Goal: Task Accomplishment & Management: Use online tool/utility

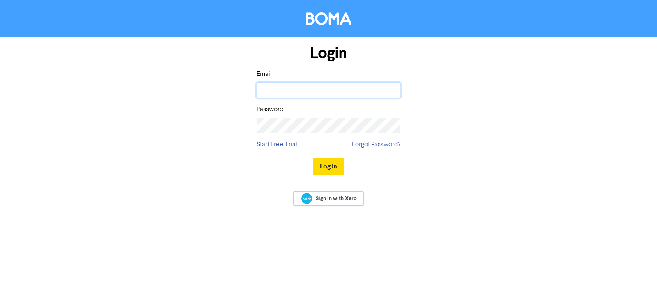
click at [295, 91] on input "email" at bounding box center [329, 91] width 144 height 16
type input "[EMAIL_ADDRESS][DOMAIN_NAME]"
click at [313, 158] on button "Log In" at bounding box center [328, 166] width 31 height 17
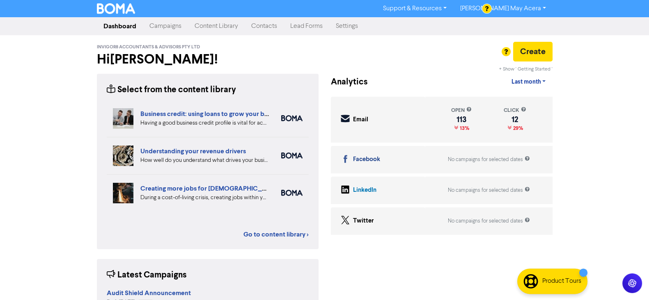
click at [269, 25] on link "Contacts" at bounding box center [264, 26] width 39 height 16
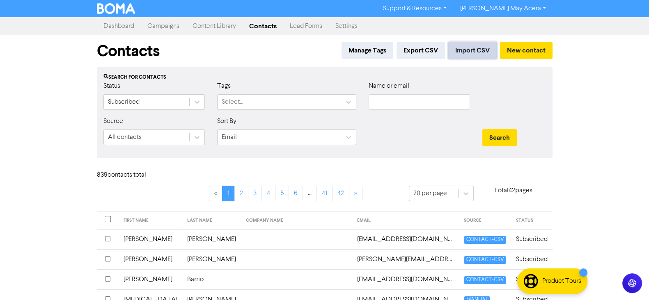
click at [460, 45] on button "Import CSV" at bounding box center [472, 50] width 48 height 17
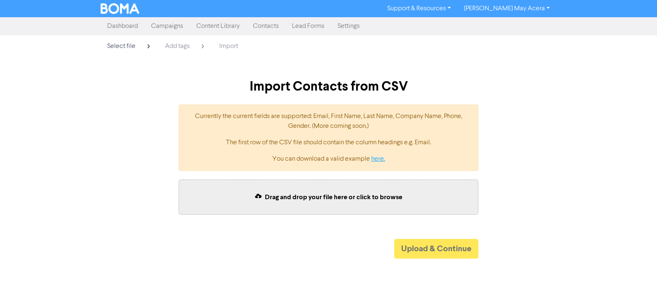
click at [378, 156] on link "here." at bounding box center [378, 159] width 14 height 7
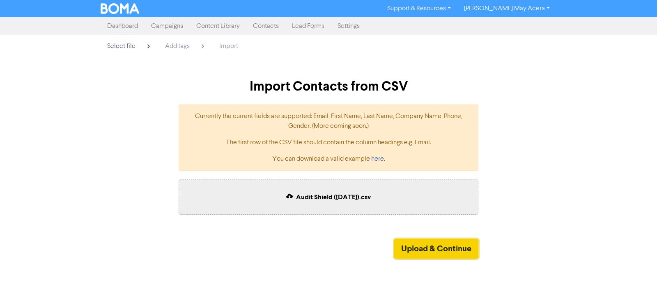
click at [415, 245] on button "Upload & Continue" at bounding box center [436, 249] width 84 height 20
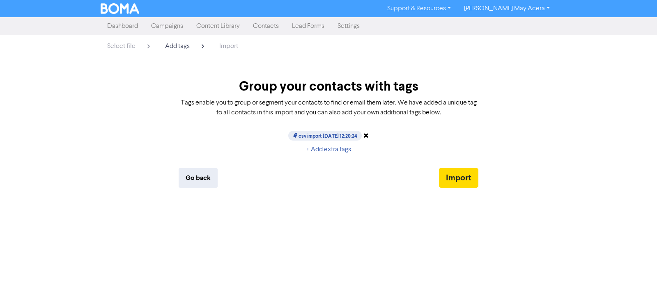
click at [343, 135] on span "csv import [DATE] 12:20:24" at bounding box center [324, 136] width 73 height 10
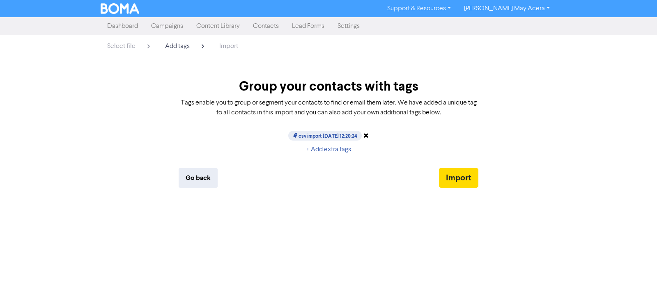
drag, startPoint x: 360, startPoint y: 135, endPoint x: 344, endPoint y: 135, distance: 16.0
click at [344, 135] on span "csv import [DATE] 12:20:24" at bounding box center [324, 136] width 73 height 10
click at [343, 149] on button "+ Add extra tags" at bounding box center [328, 149] width 59 height 17
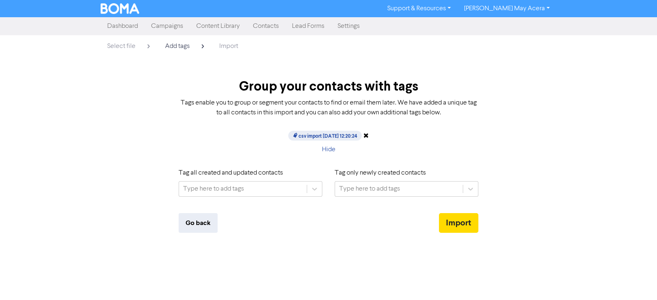
click at [358, 134] on span "csv import [DATE] 12:20:24" at bounding box center [324, 136] width 73 height 10
click at [332, 151] on button "Hide" at bounding box center [329, 149] width 28 height 17
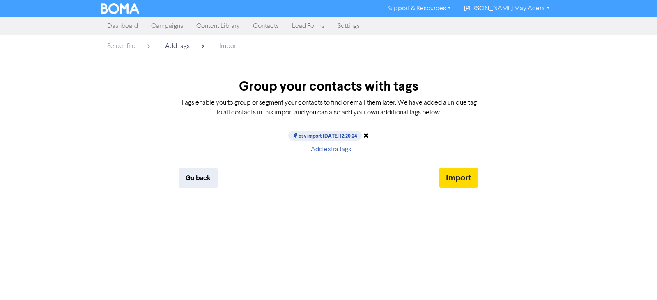
drag, startPoint x: 361, startPoint y: 135, endPoint x: 303, endPoint y: 137, distance: 57.5
click at [303, 137] on span "csv import [DATE] 12:20:24" at bounding box center [324, 136] width 73 height 10
click at [323, 161] on div "Go back Import" at bounding box center [329, 173] width 300 height 30
click at [328, 149] on button "+ Add extra tags" at bounding box center [328, 149] width 59 height 17
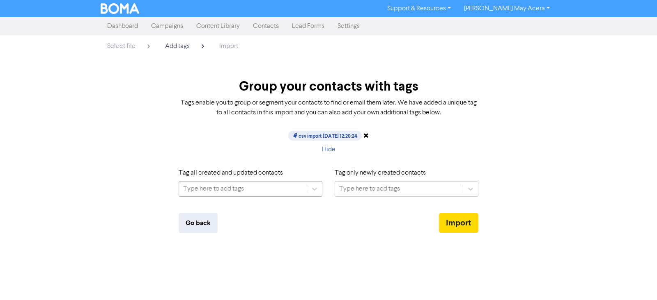
click at [232, 186] on div "Type here to add tags" at bounding box center [213, 189] width 61 height 10
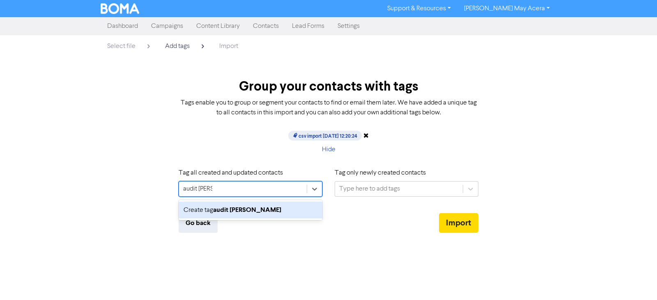
type input "audit shield"
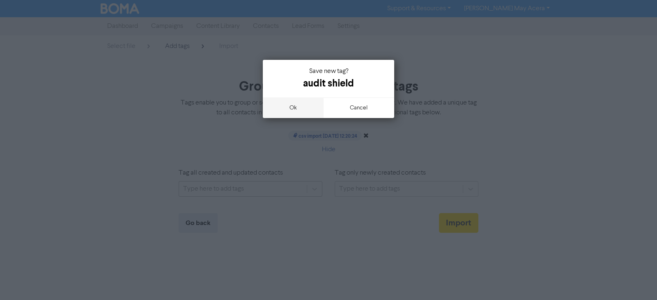
click at [304, 110] on button "ok" at bounding box center [293, 108] width 61 height 21
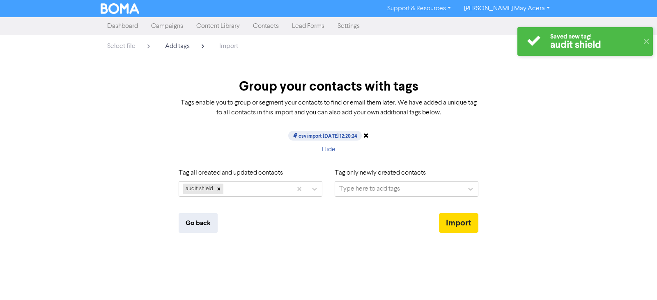
click at [369, 133] on icon at bounding box center [365, 135] width 5 height 7
click at [368, 133] on icon at bounding box center [365, 135] width 7 height 7
click at [369, 133] on icon at bounding box center [365, 135] width 5 height 7
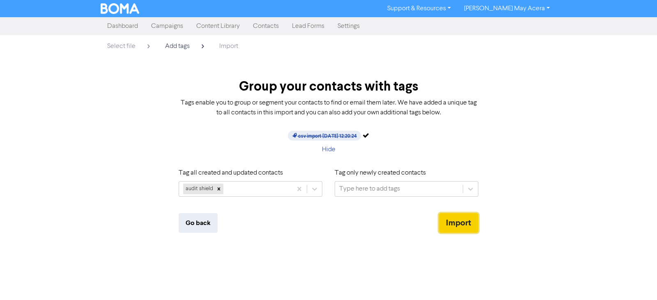
click at [447, 220] on button "Import" at bounding box center [458, 223] width 39 height 20
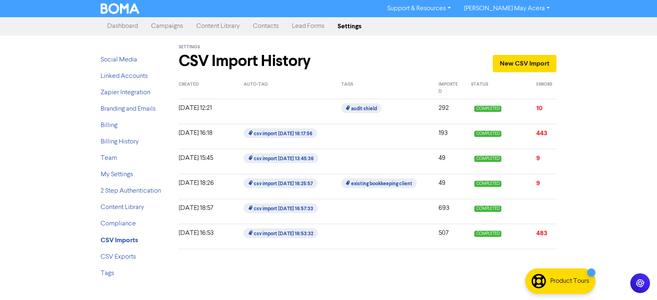
click at [162, 24] on link "Campaigns" at bounding box center [166, 26] width 45 height 16
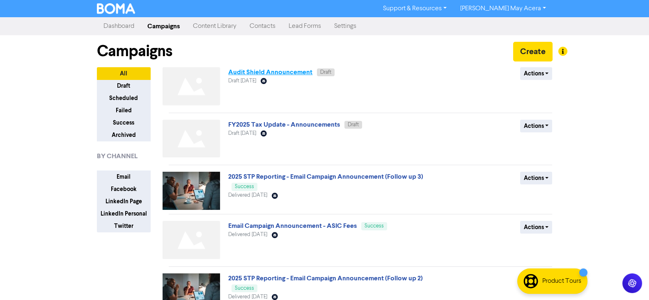
click at [291, 71] on link "Audit Shield Announcement" at bounding box center [270, 72] width 84 height 8
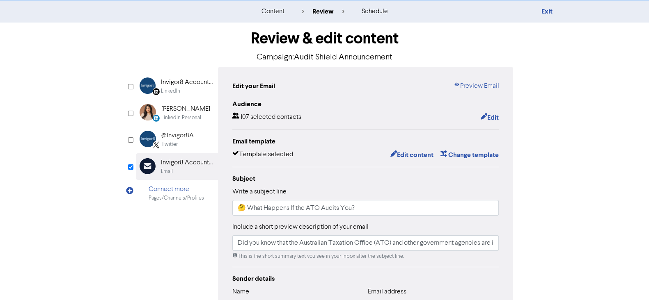
scroll to position [14, 0]
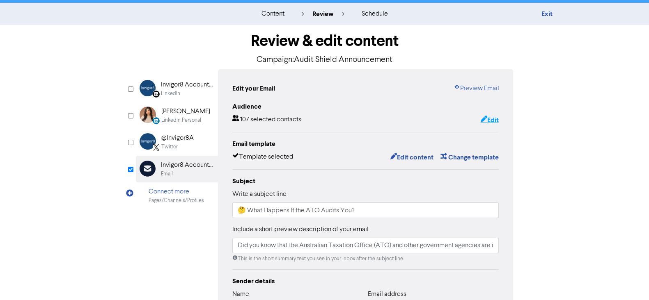
click at [492, 117] on button "Edit" at bounding box center [489, 120] width 19 height 11
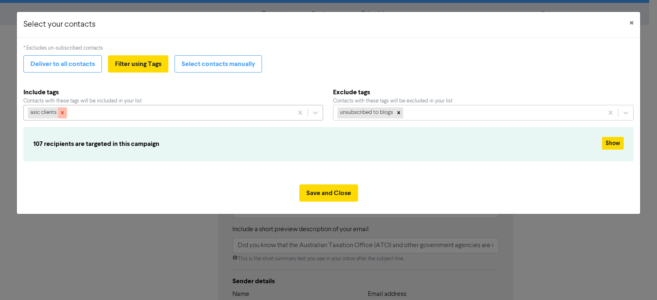
click at [60, 110] on icon at bounding box center [63, 113] width 6 height 6
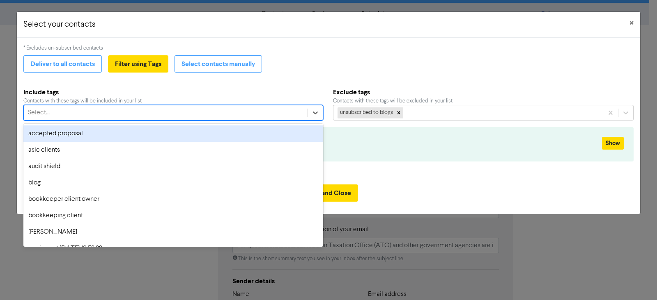
click at [74, 112] on div "Select..." at bounding box center [166, 112] width 284 height 15
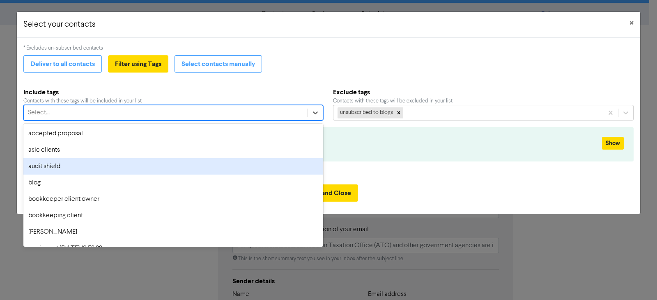
click at [68, 161] on div "audit shield" at bounding box center [173, 166] width 300 height 16
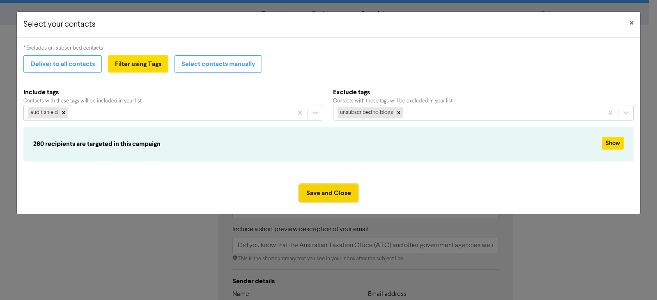
click at [344, 190] on button "Save and Close" at bounding box center [328, 193] width 59 height 17
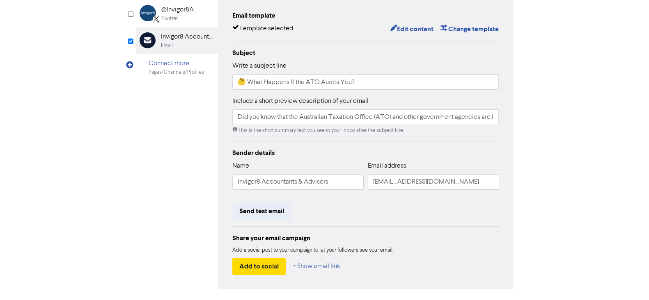
scroll to position [154, 0]
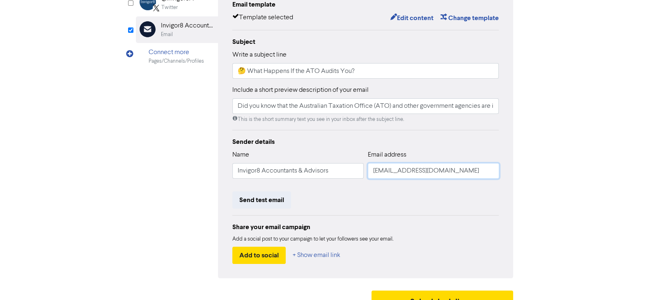
click at [387, 169] on input "[EMAIL_ADDRESS][DOMAIN_NAME]" at bounding box center [433, 171] width 131 height 16
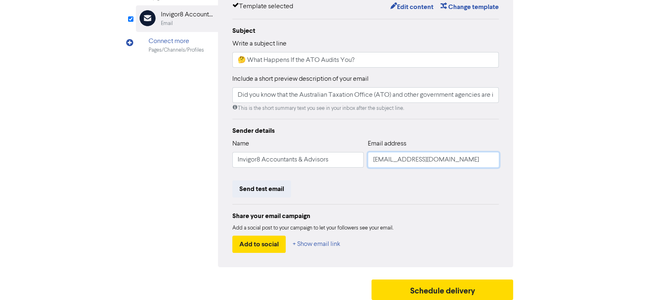
scroll to position [168, 0]
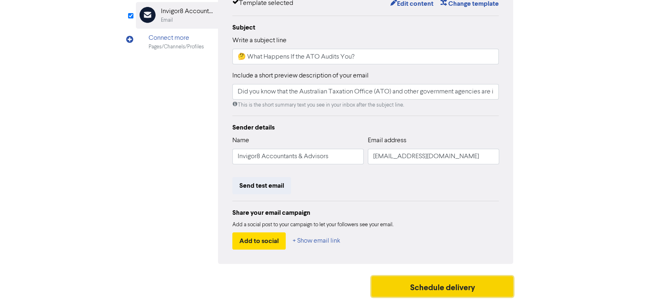
click at [426, 286] on button "Schedule delivery" at bounding box center [442, 287] width 142 height 21
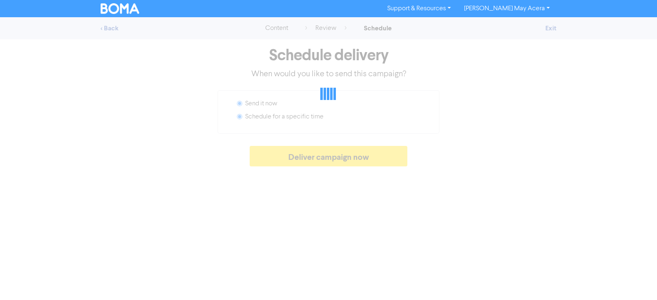
radio input "false"
radio input "true"
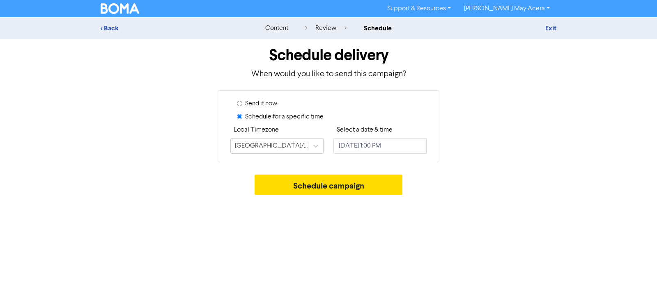
click at [245, 104] on label "Send it now" at bounding box center [261, 104] width 32 height 10
click at [242, 104] on input "Send it now" at bounding box center [239, 103] width 5 height 5
radio input "true"
radio input "false"
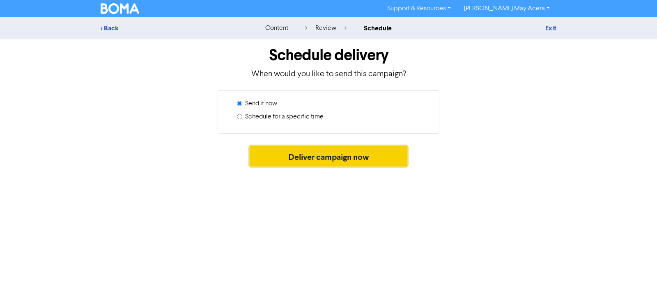
click at [275, 153] on button "Deliver campaign now" at bounding box center [329, 156] width 158 height 21
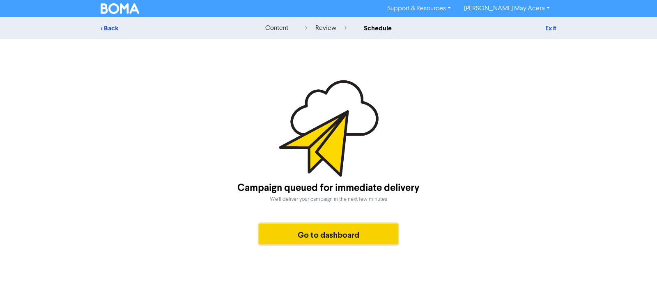
click at [306, 230] on button "Go to dashboard" at bounding box center [328, 234] width 139 height 21
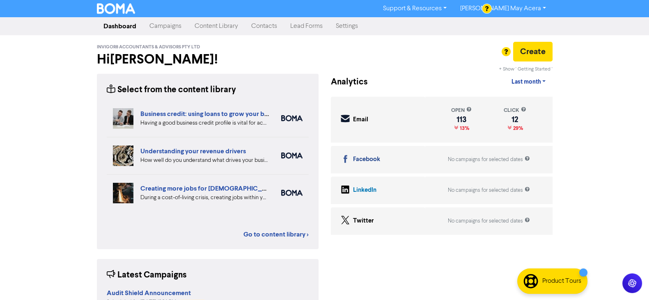
click at [169, 28] on link "Campaigns" at bounding box center [165, 26] width 45 height 16
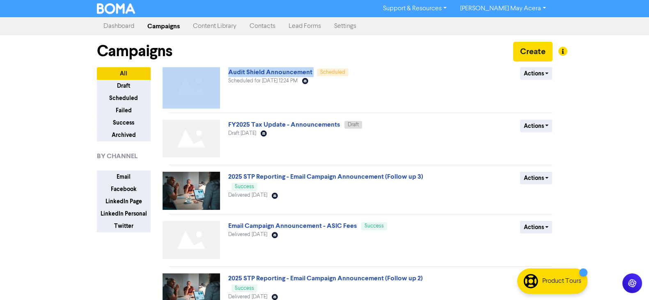
copy div "Audit Shield Announcement"
drag, startPoint x: 225, startPoint y: 72, endPoint x: 310, endPoint y: 54, distance: 86.5
click at [68, 172] on div "Support & Resources Video Tutorials FAQ & Guides Marketing Education [PERSON_NA…" at bounding box center [324, 150] width 649 height 300
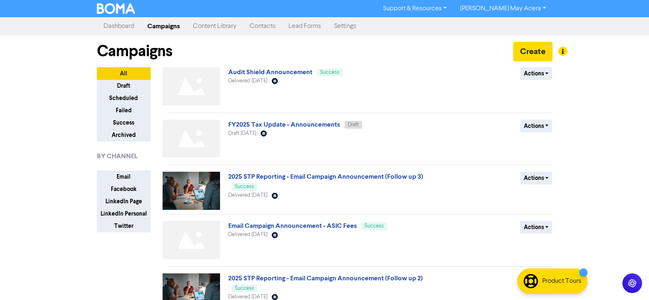
click at [68, 129] on div "Support & Resources Video Tutorials FAQ & Guides Marketing Education [PERSON_NA…" at bounding box center [324, 150] width 649 height 300
click at [293, 74] on link "Audit Shield Announcement" at bounding box center [270, 72] width 84 height 8
